Goal: Navigation & Orientation: Find specific page/section

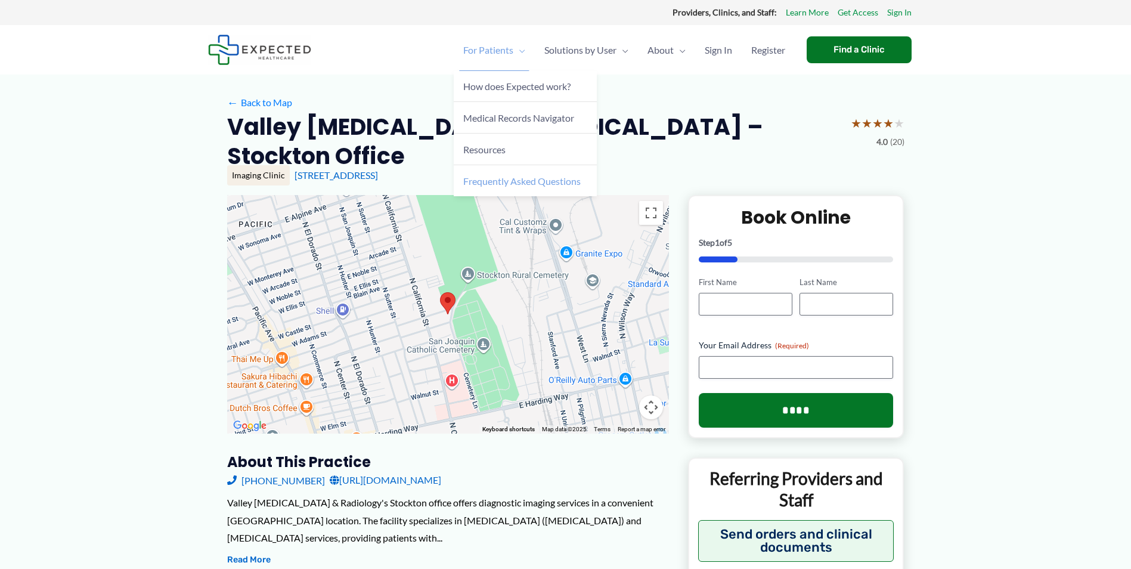
click at [533, 184] on span "Frequently Asked Questions" at bounding box center [521, 180] width 117 height 11
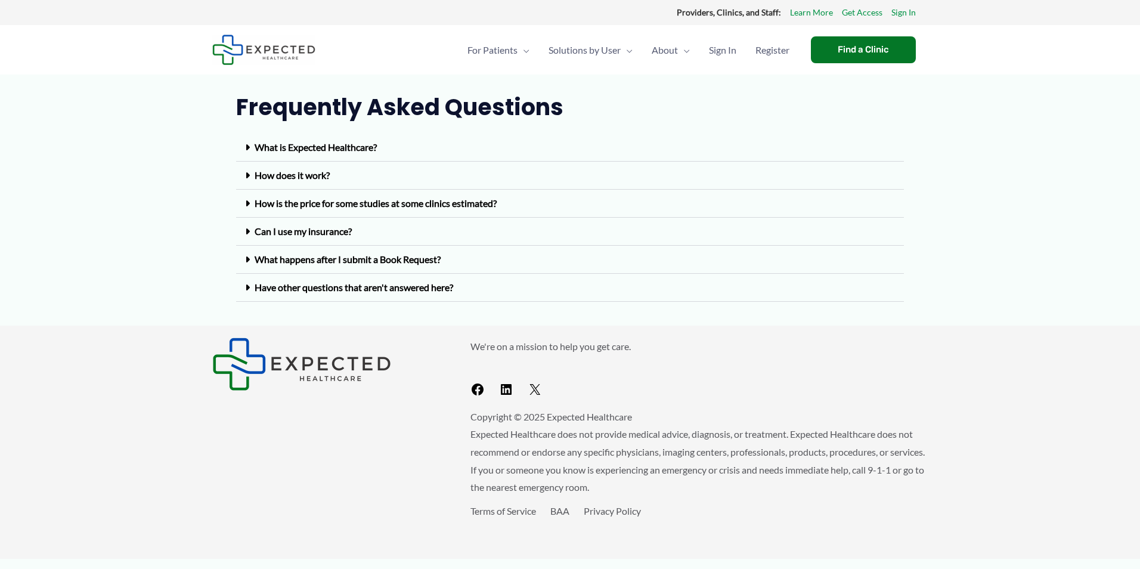
click at [248, 289] on icon at bounding box center [247, 288] width 5 height 10
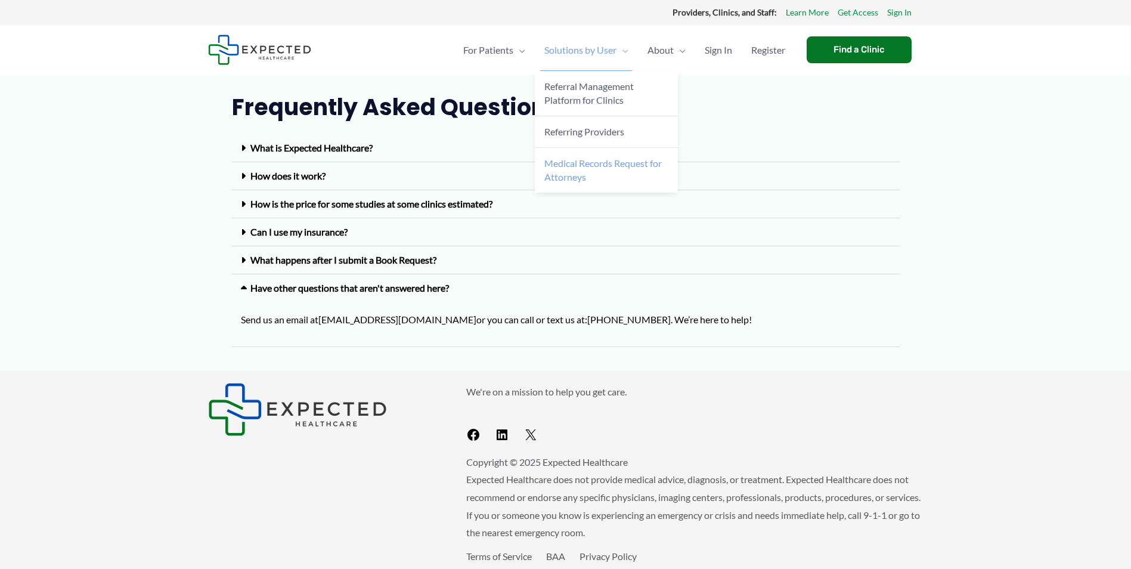
click at [594, 164] on span "Medical Records Request for Attorneys" at bounding box center [602, 169] width 117 height 25
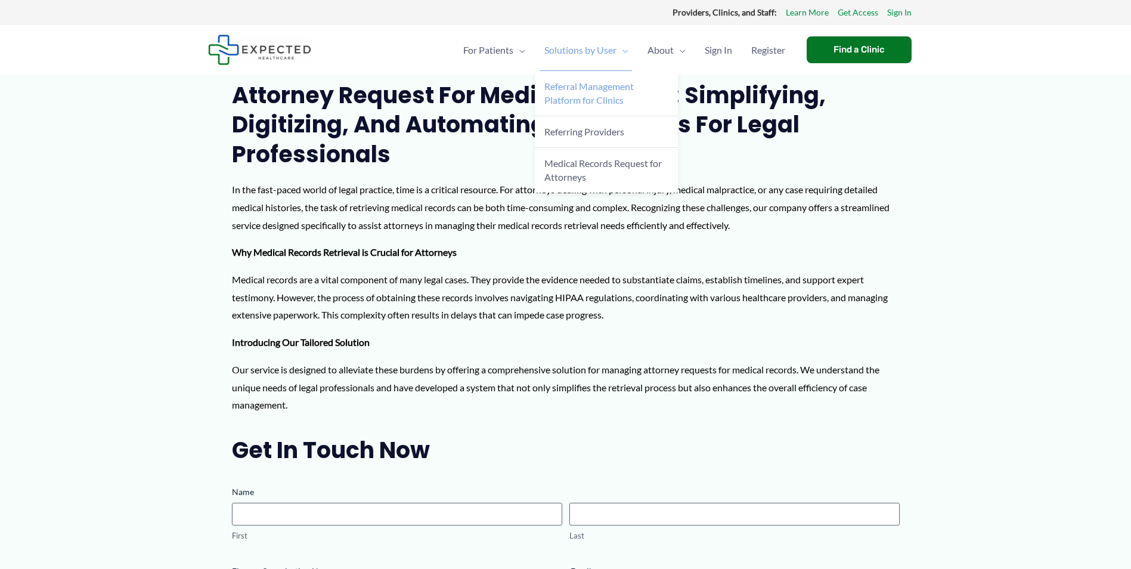
click at [595, 95] on span "Referral Management Platform for Clinics" at bounding box center [588, 92] width 89 height 25
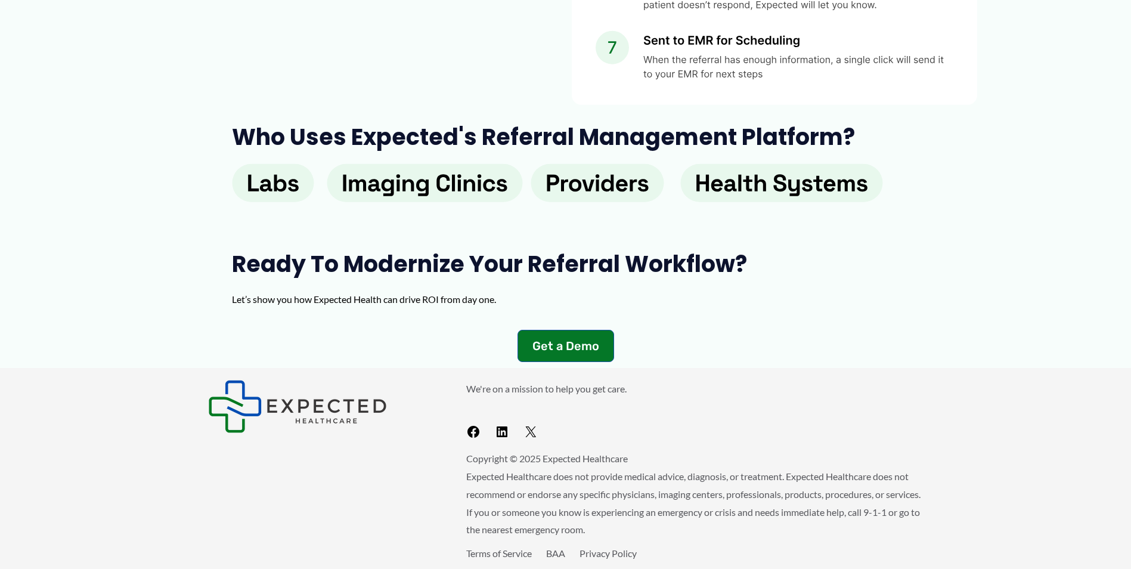
scroll to position [1751, 0]
